Goal: Check status: Check status

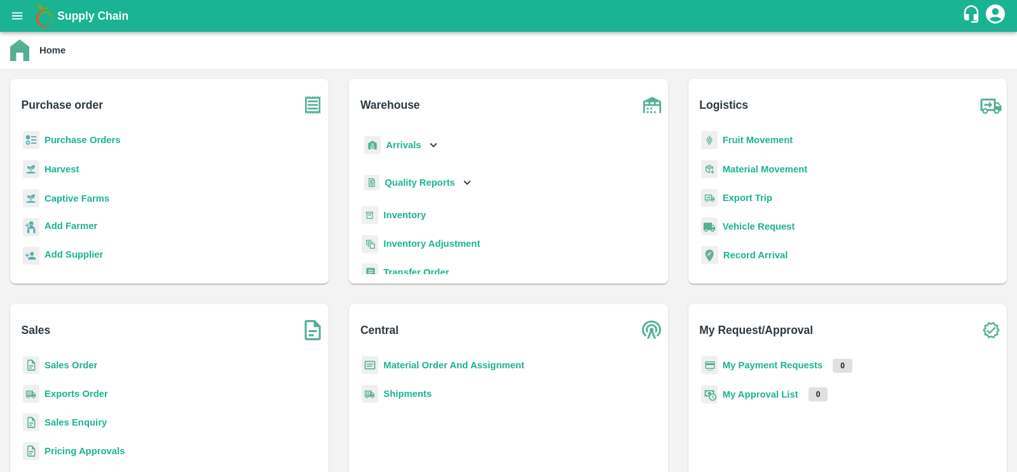
click at [64, 146] on p "Purchase Orders" at bounding box center [82, 140] width 76 height 14
click at [67, 141] on b "Purchase Orders" at bounding box center [82, 140] width 76 height 10
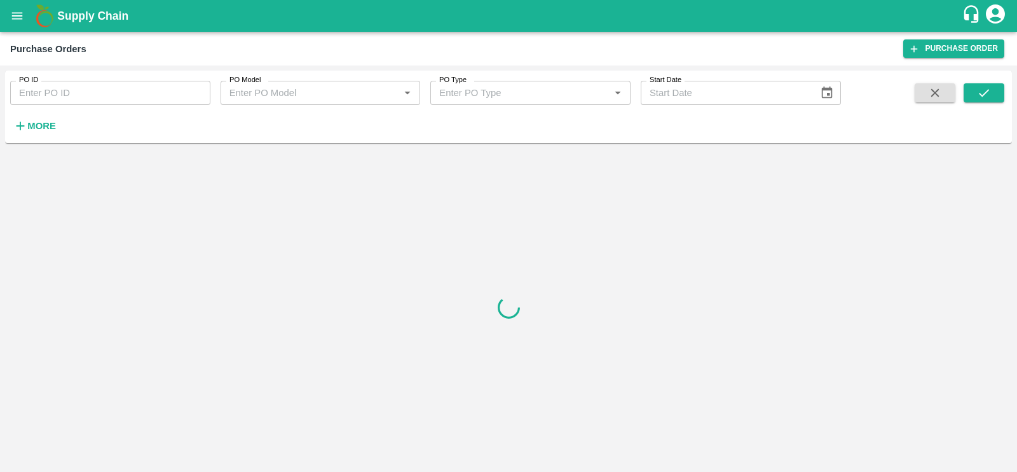
click at [86, 99] on input "PO ID" at bounding box center [110, 93] width 200 height 24
paste input "118350"
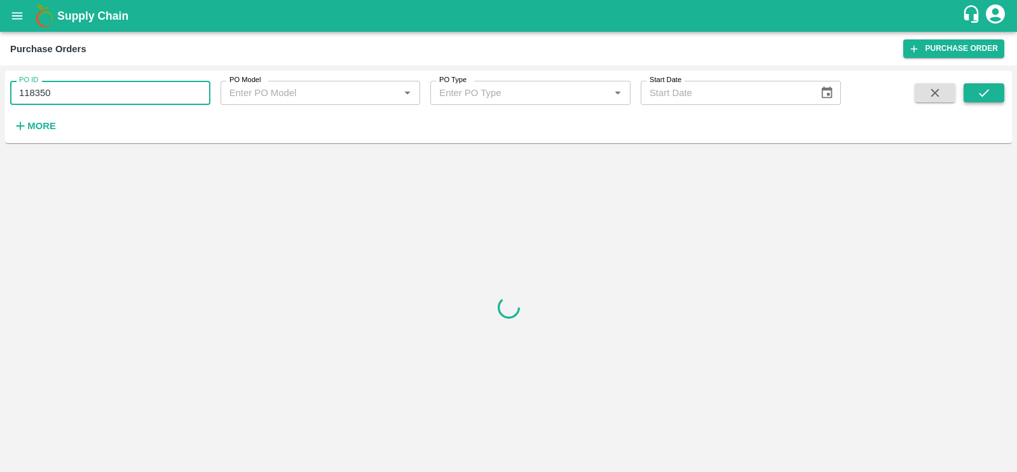
type input "118350"
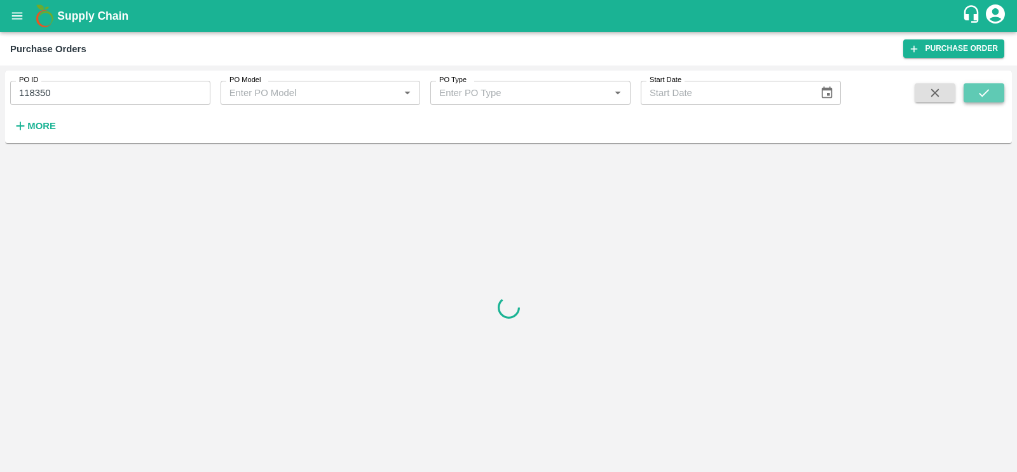
click at [973, 93] on button "submit" at bounding box center [984, 92] width 41 height 19
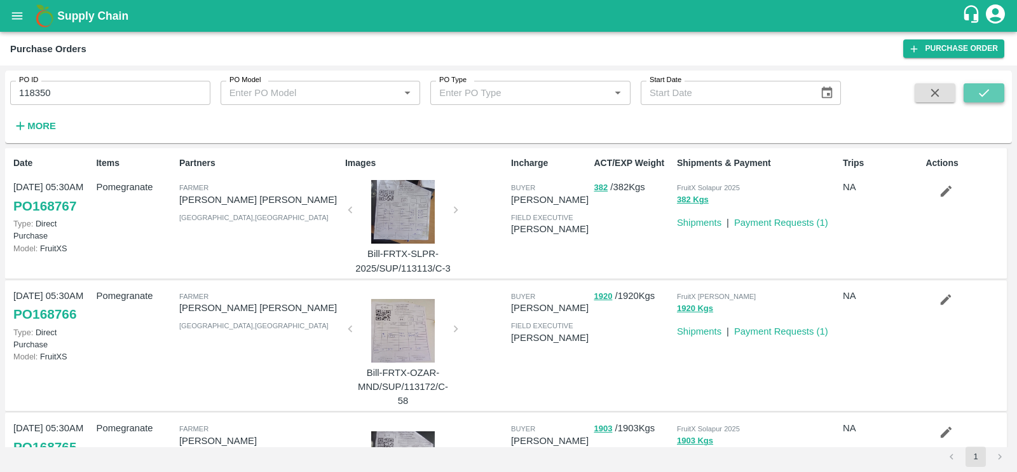
click at [973, 93] on button "submit" at bounding box center [984, 92] width 41 height 19
click at [980, 93] on icon "submit" at bounding box center [984, 93] width 10 height 8
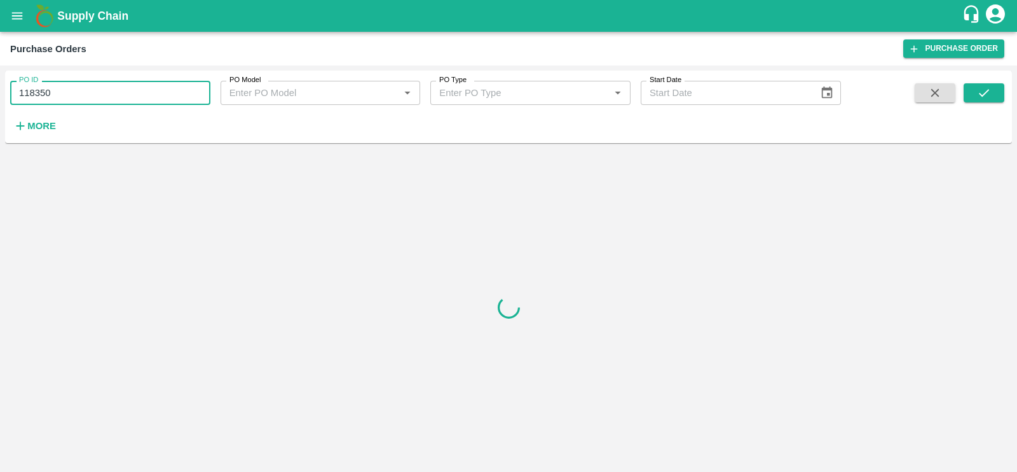
click at [142, 85] on input "118350" at bounding box center [110, 93] width 200 height 24
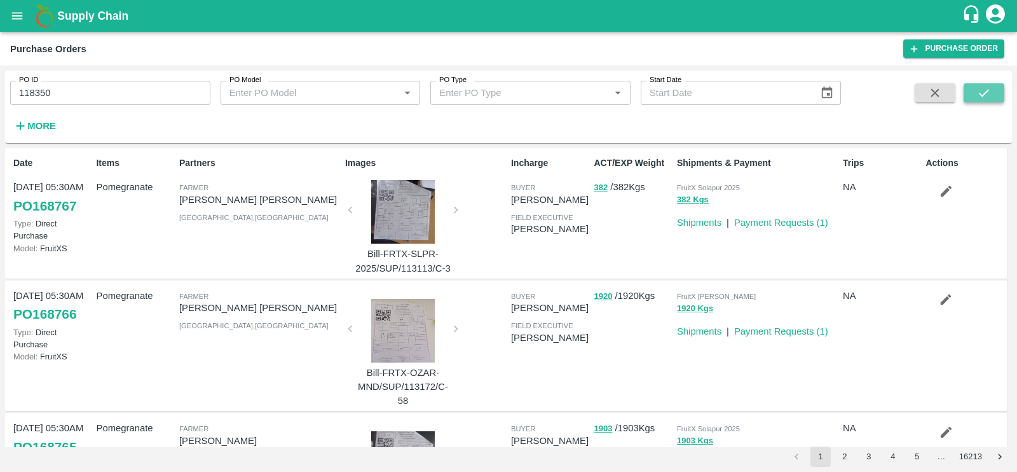
click at [1003, 95] on button "submit" at bounding box center [984, 92] width 41 height 19
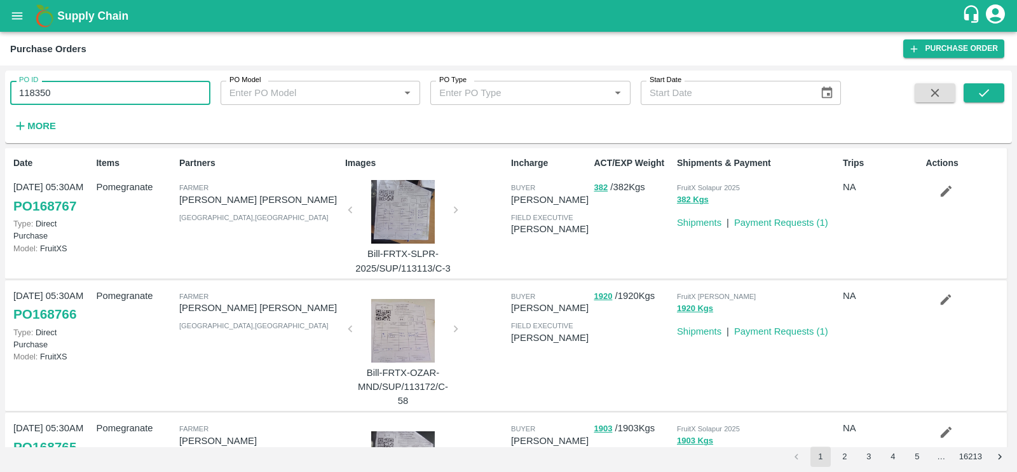
click at [140, 98] on input "118350" at bounding box center [110, 93] width 200 height 24
type input "118350"
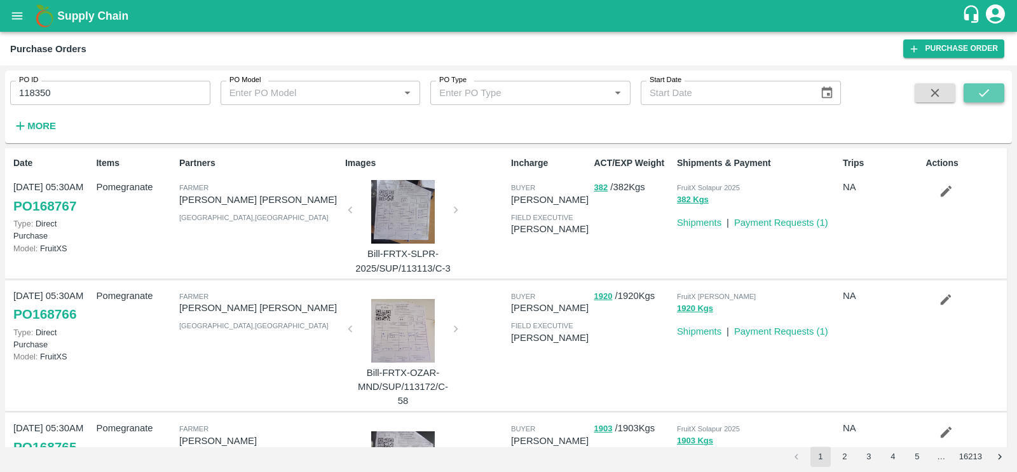
click at [973, 93] on button "submit" at bounding box center [984, 92] width 41 height 19
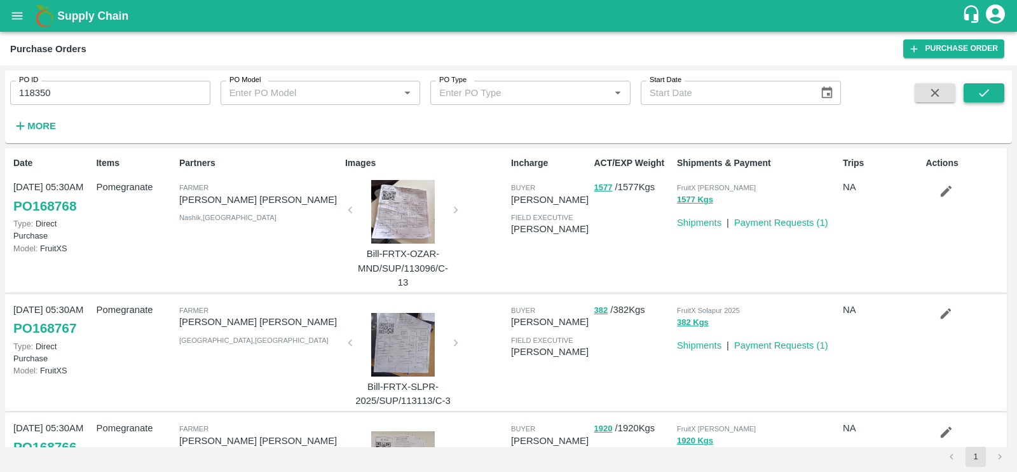
click at [975, 100] on button "submit" at bounding box center [984, 92] width 41 height 19
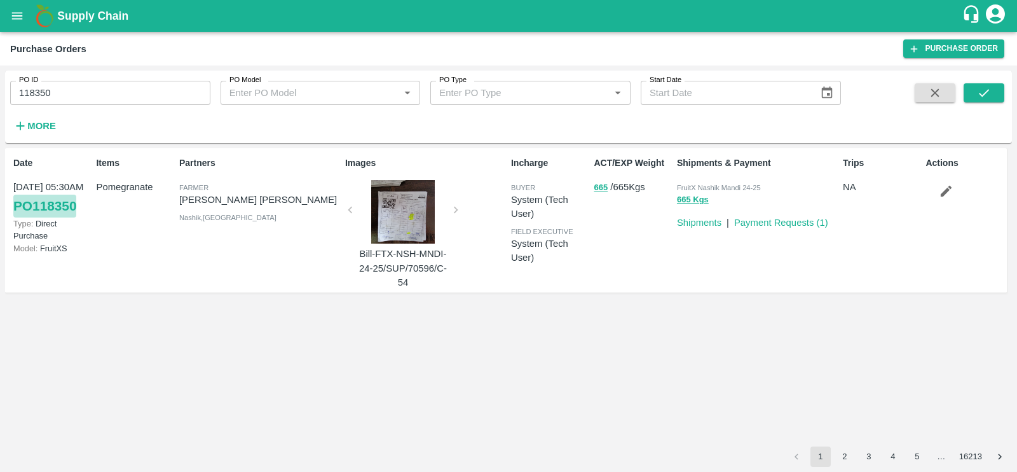
click at [62, 197] on link "PO 118350" at bounding box center [44, 206] width 63 height 23
click at [780, 221] on link "Payment Requests ( 1 )" at bounding box center [781, 222] width 94 height 10
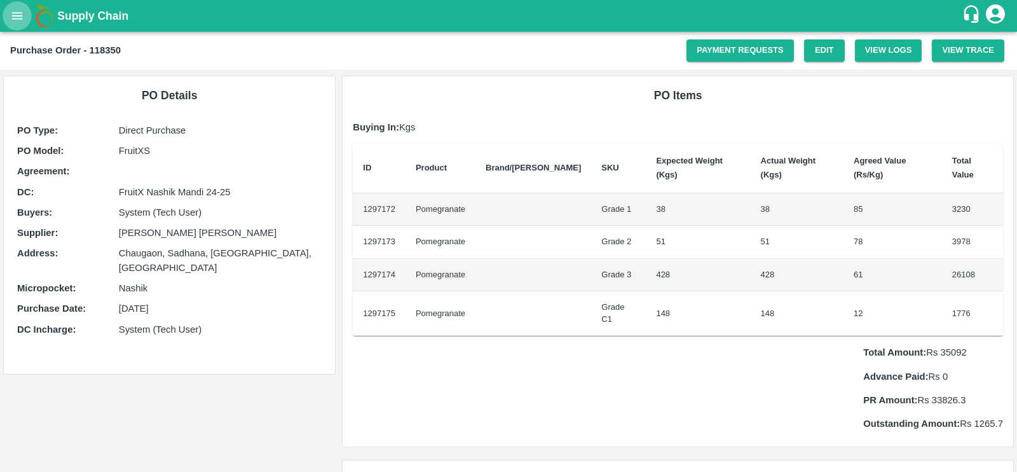
click at [13, 9] on icon "open drawer" at bounding box center [17, 16] width 14 height 14
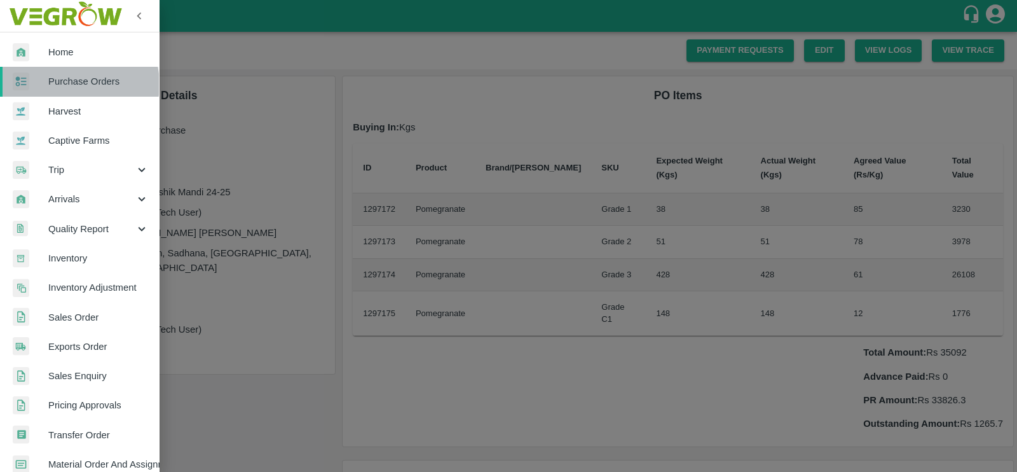
click at [69, 84] on span "Purchase Orders" at bounding box center [98, 81] width 100 height 14
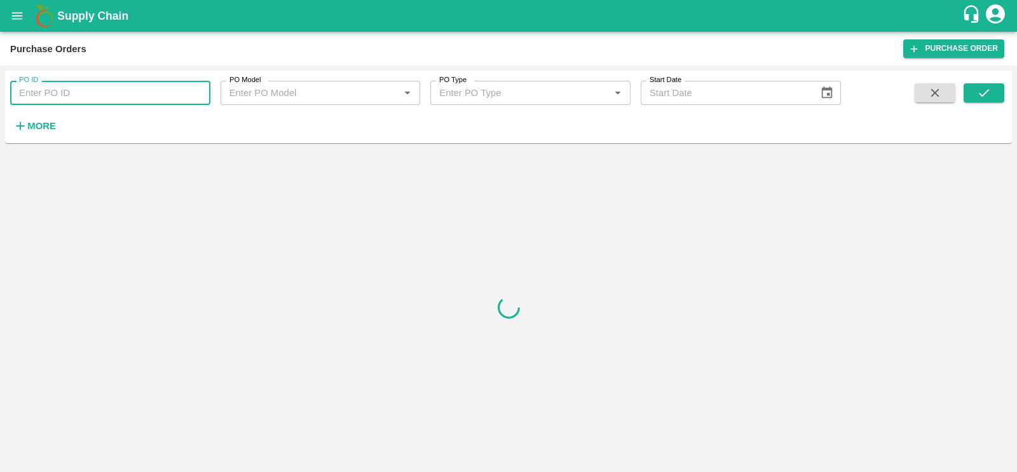
click at [60, 100] on input "PO ID" at bounding box center [110, 93] width 200 height 24
paste input "116513"
type input "116513"
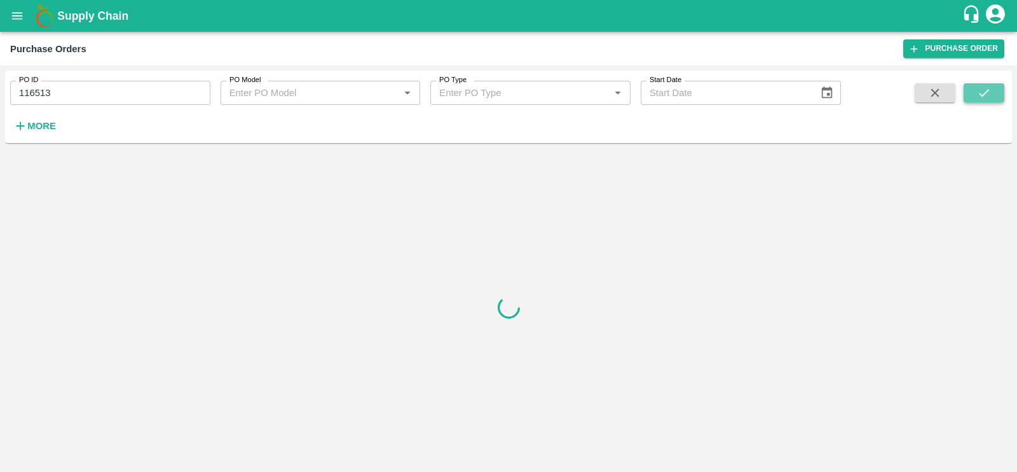
click at [990, 95] on icon "submit" at bounding box center [984, 93] width 14 height 14
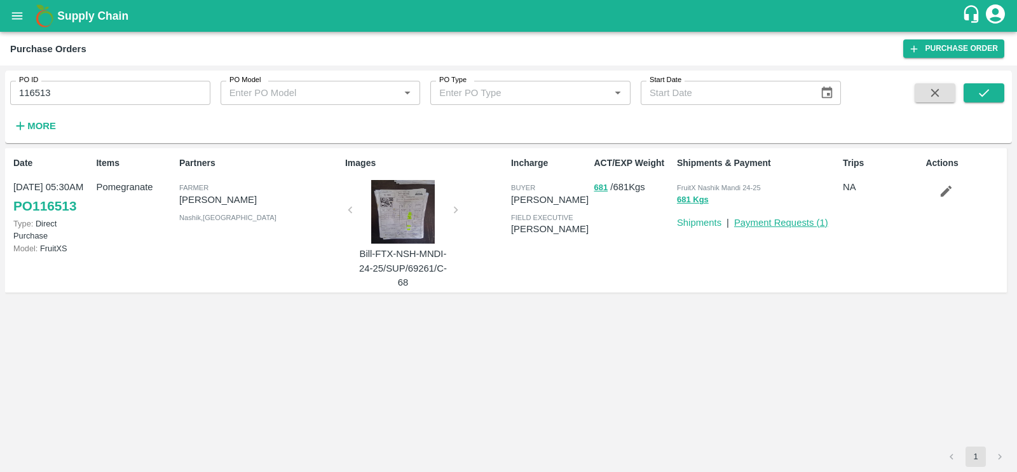
click at [772, 224] on link "Payment Requests ( 1 )" at bounding box center [781, 222] width 94 height 10
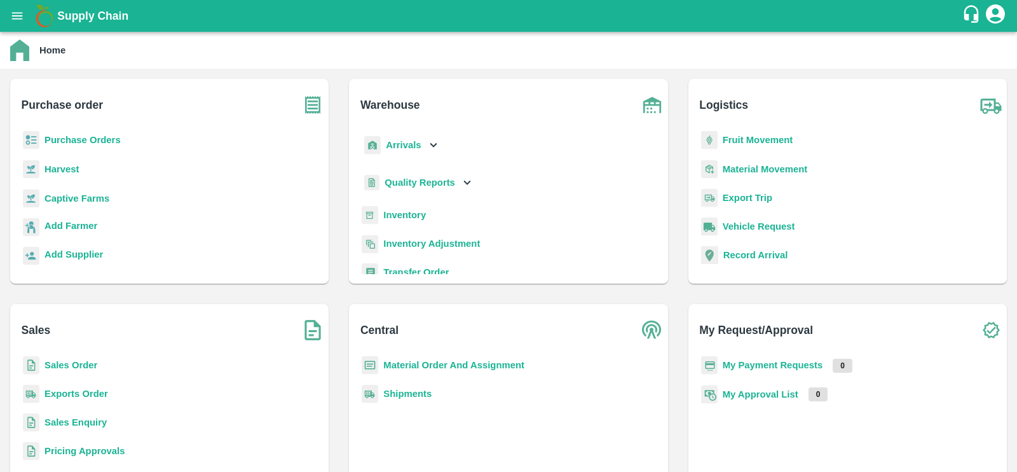
click at [64, 135] on b "Purchase Orders" at bounding box center [82, 140] width 76 height 10
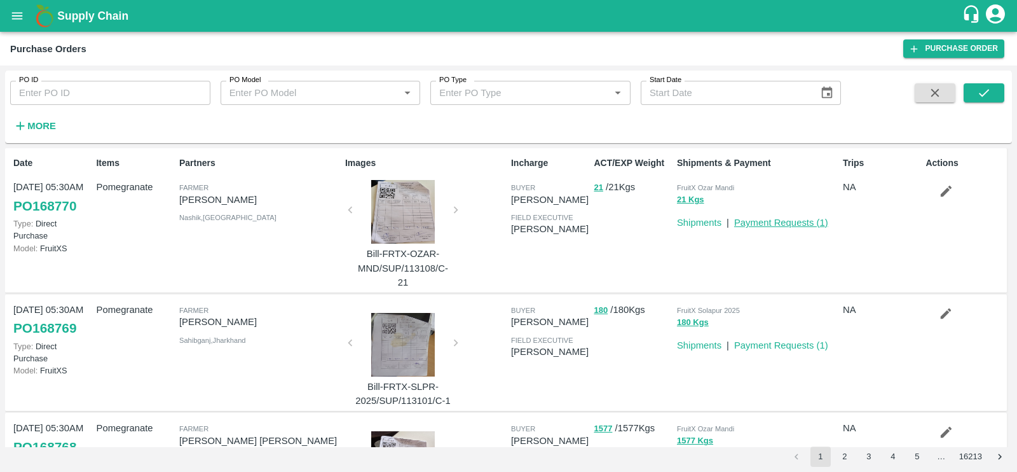
click at [751, 224] on link "Payment Requests ( 1 )" at bounding box center [781, 222] width 94 height 10
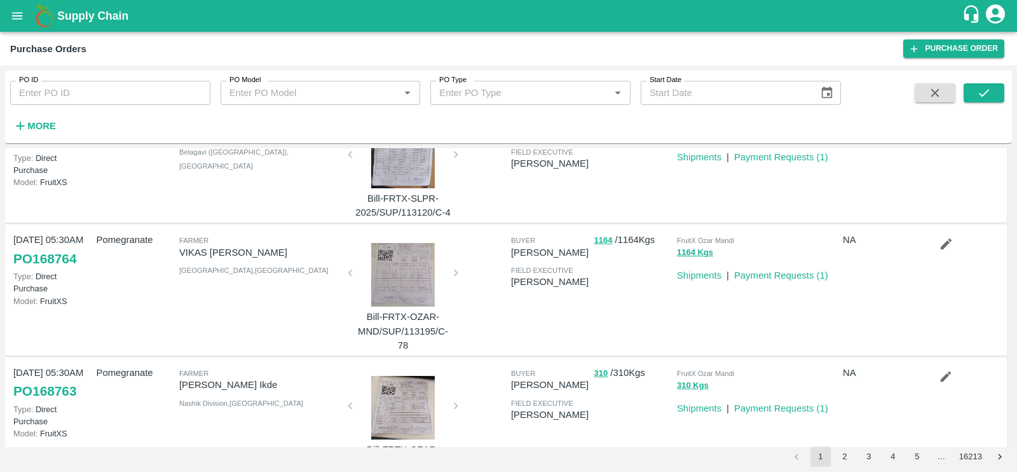
scroll to position [1008, 0]
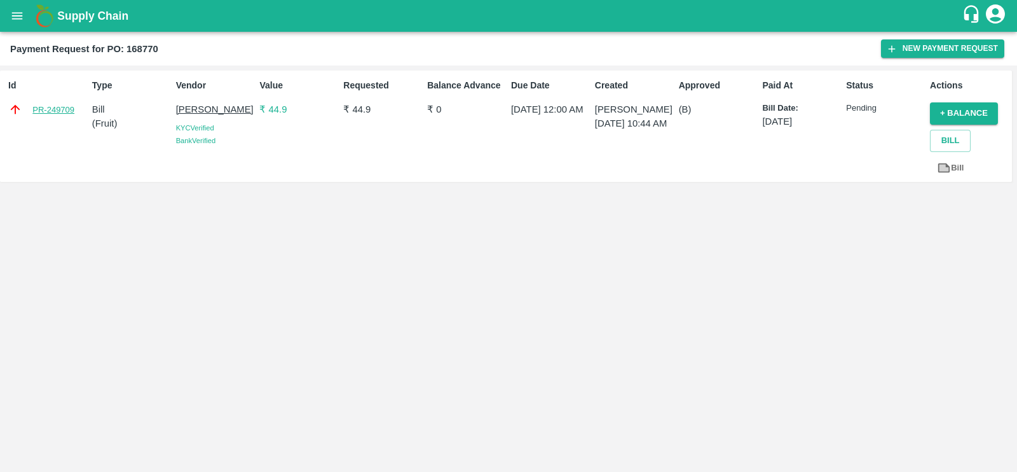
drag, startPoint x: 60, startPoint y: 106, endPoint x: 43, endPoint y: 104, distance: 16.6
click at [43, 104] on link "PR-249709" at bounding box center [53, 110] width 42 height 13
drag, startPoint x: 79, startPoint y: 110, endPoint x: 34, endPoint y: 112, distance: 45.8
click at [34, 112] on div "PR-249709" at bounding box center [47, 109] width 79 height 14
copy link "PR-249709"
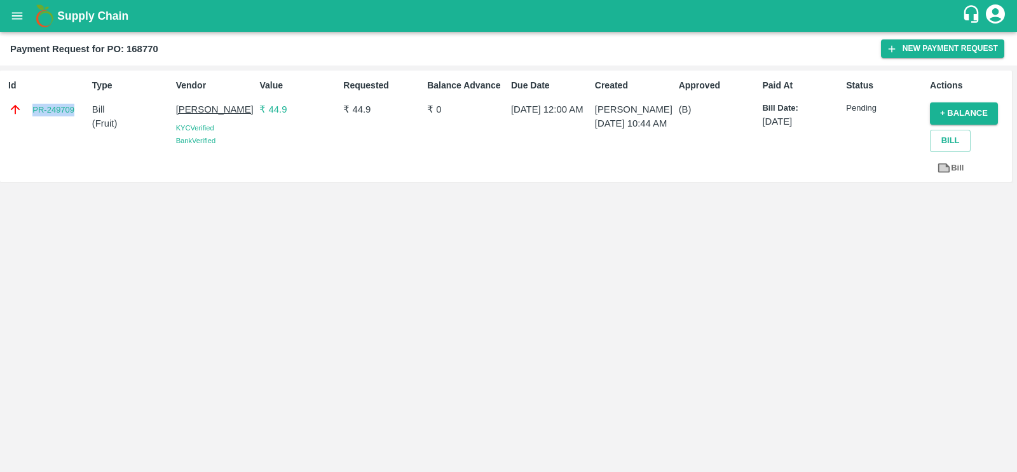
click at [62, 192] on div "Id PR-249709 Type Bill ( Fruit ) Vendor [PERSON_NAME] [PERSON_NAME] Verified Ba…" at bounding box center [508, 268] width 1017 height 406
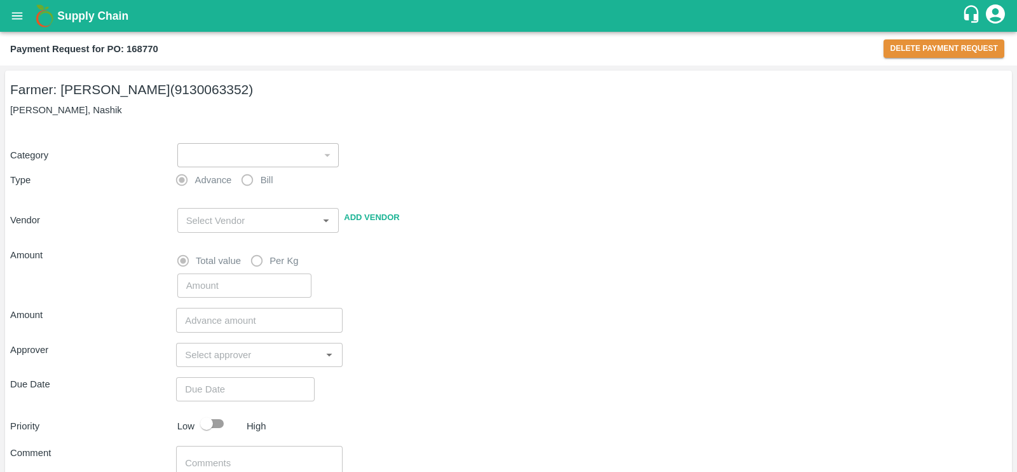
type input "1"
radio input "false"
radio input "true"
type input "[PERSON_NAME] - 9130063352([PERSON_NAME])"
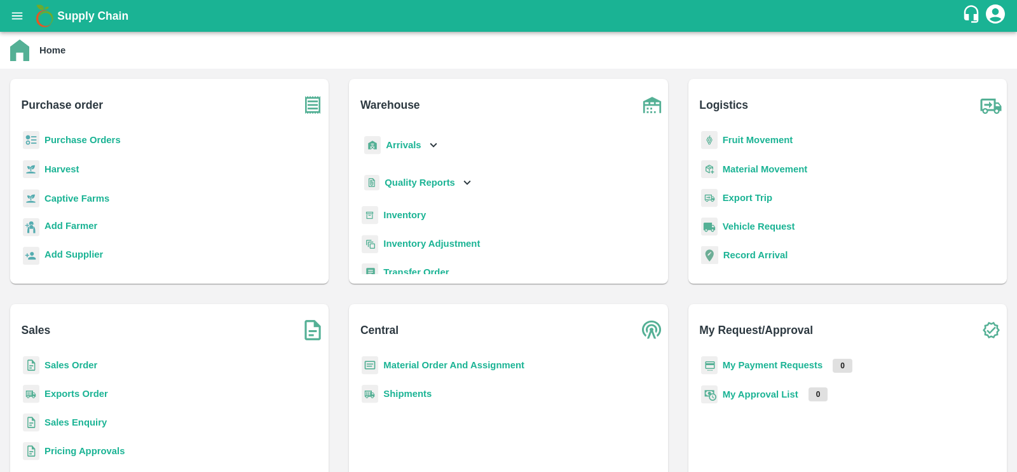
click at [75, 371] on p "Sales Order" at bounding box center [70, 365] width 53 height 14
click at [76, 368] on p "Sales Order" at bounding box center [70, 365] width 53 height 14
click at [76, 368] on b "Sales Order" at bounding box center [70, 365] width 53 height 10
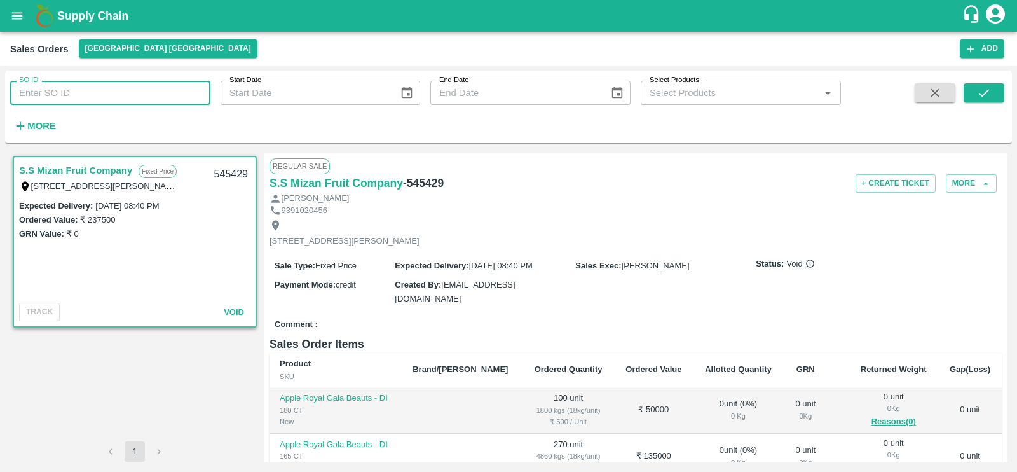
click at [51, 92] on input "SO ID" at bounding box center [110, 93] width 200 height 24
paste input "591100"
type input "591100"
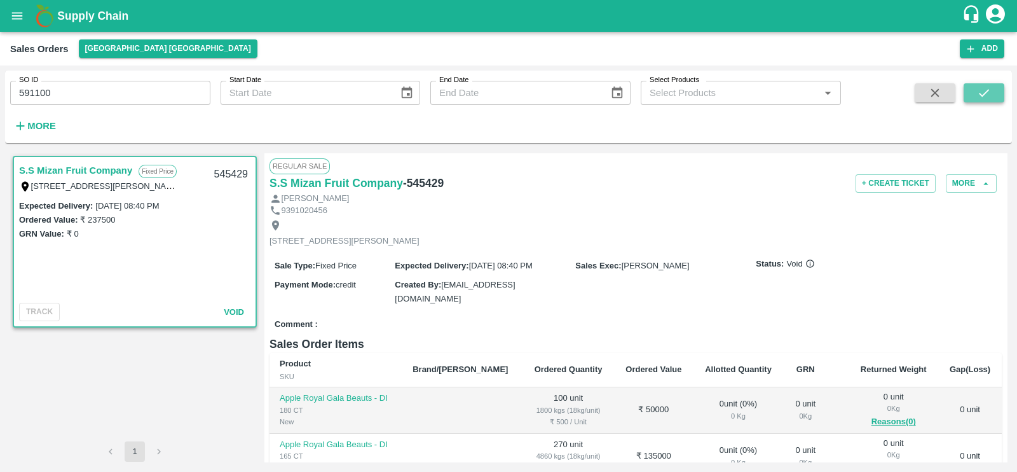
click at [971, 101] on button "submit" at bounding box center [984, 92] width 41 height 19
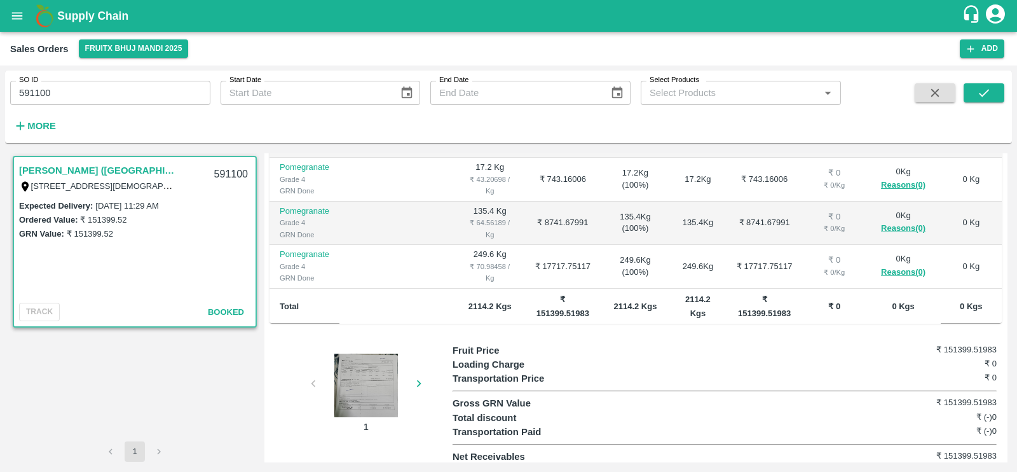
scroll to position [298, 0]
click at [368, 381] on div at bounding box center [365, 385] width 95 height 64
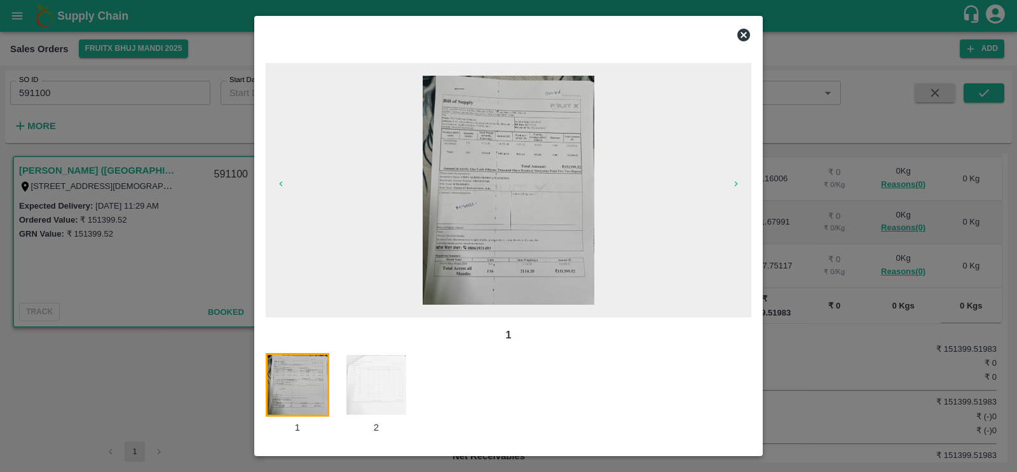
click at [606, 134] on span at bounding box center [508, 190] width 201 height 239
click at [533, 140] on img at bounding box center [509, 190] width 172 height 229
click at [747, 32] on icon at bounding box center [743, 35] width 13 height 13
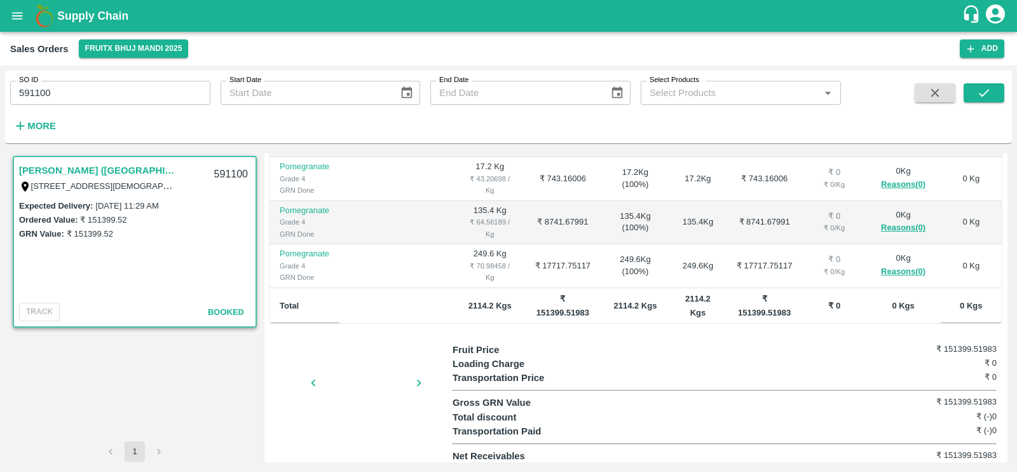
scroll to position [0, 0]
